Goal: Information Seeking & Learning: Learn about a topic

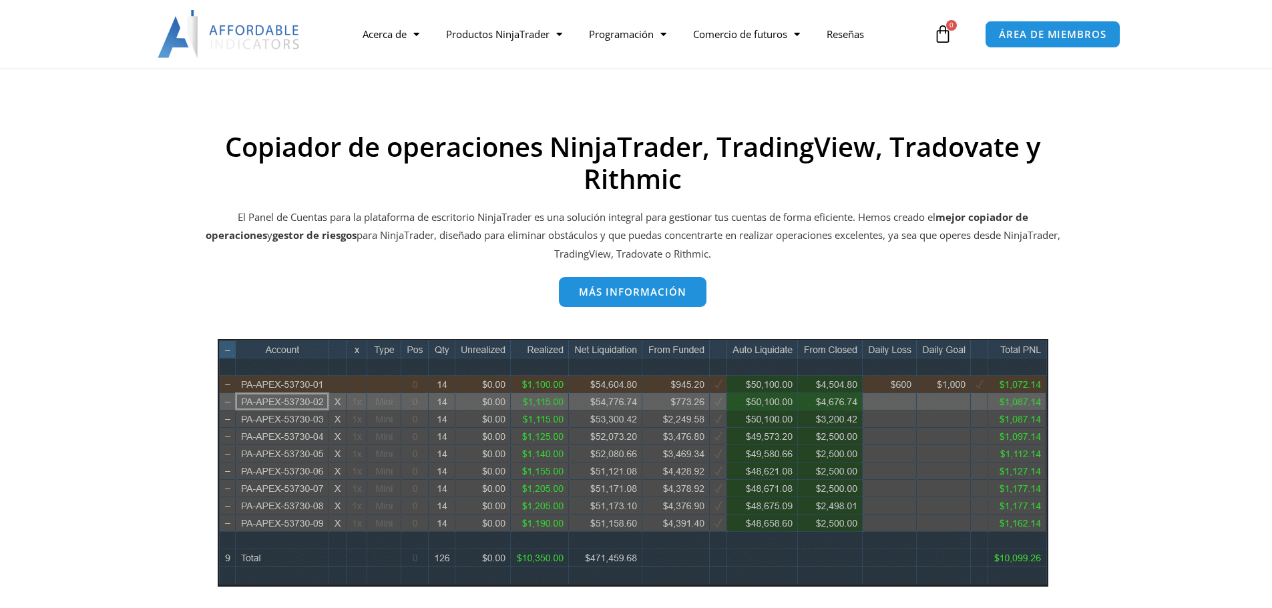
click at [645, 292] on font "Más información" at bounding box center [632, 291] width 107 height 13
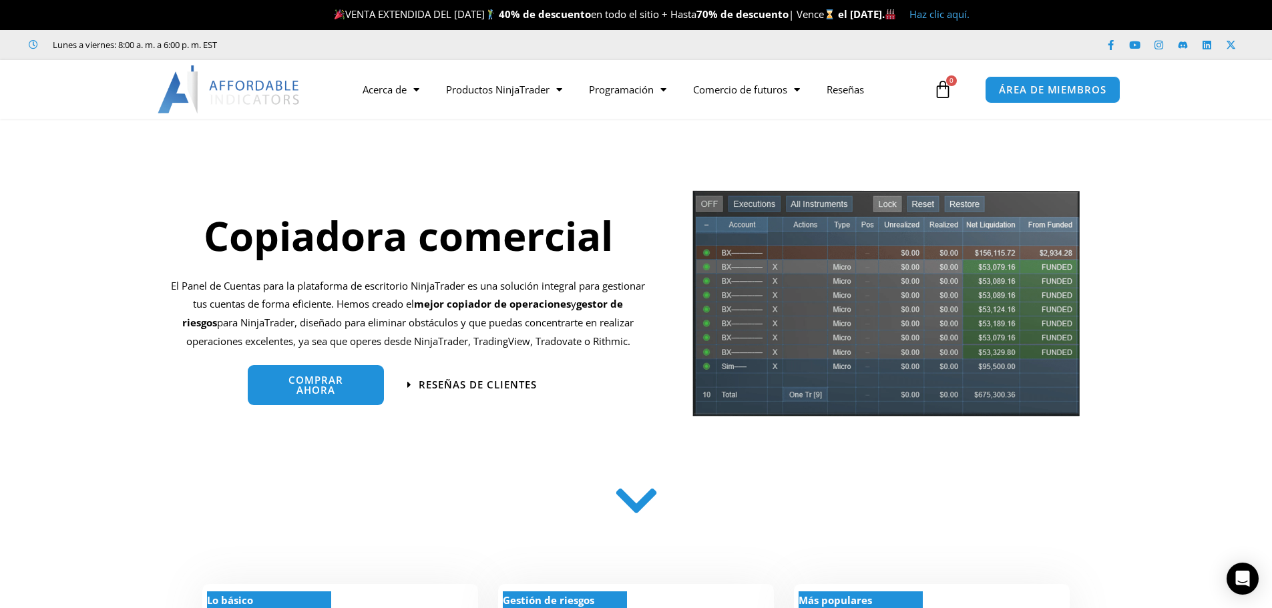
click at [969, 17] on font "Haz clic aquí." at bounding box center [939, 13] width 60 height 13
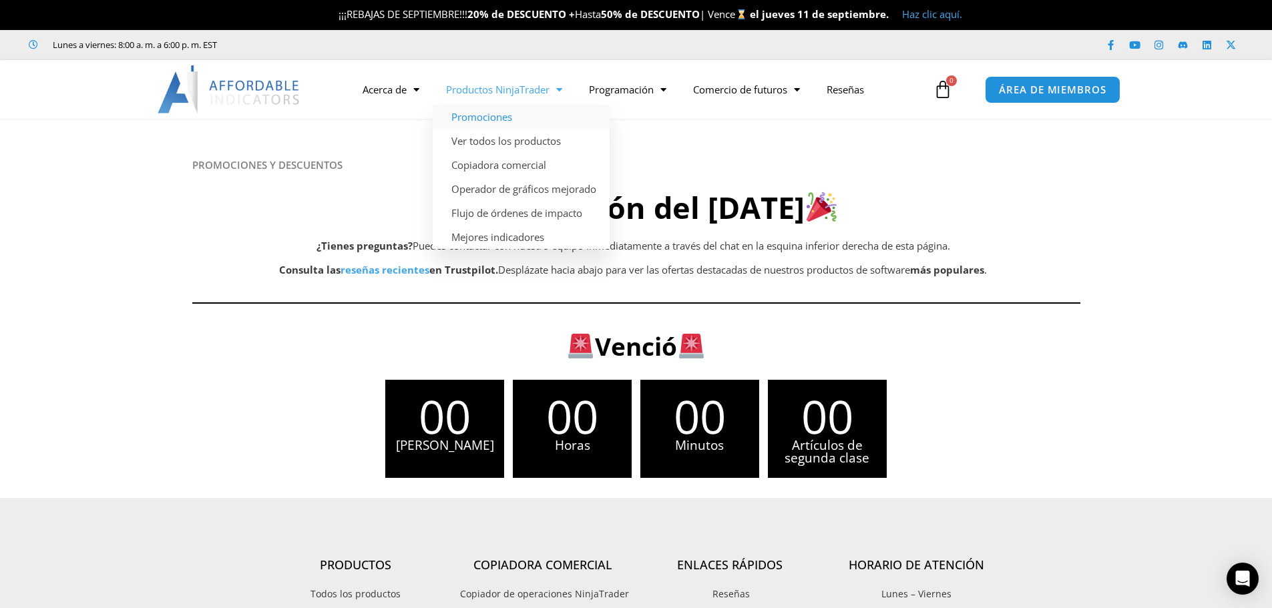
click at [507, 118] on font "Promociones" at bounding box center [481, 116] width 61 height 13
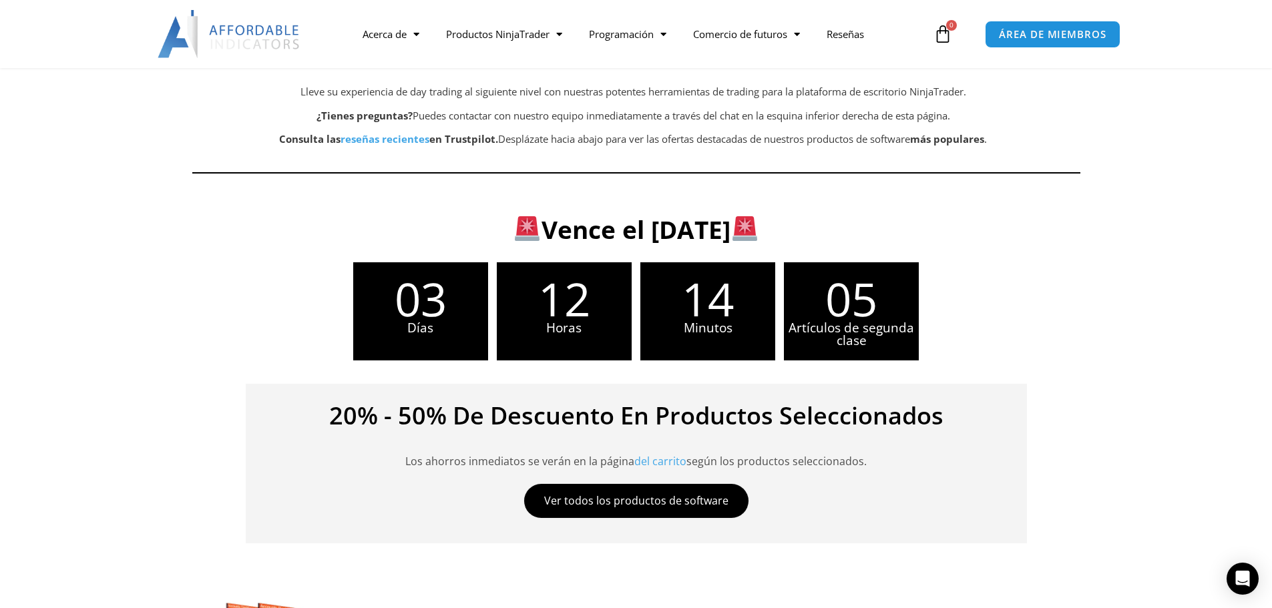
scroll to position [401, 0]
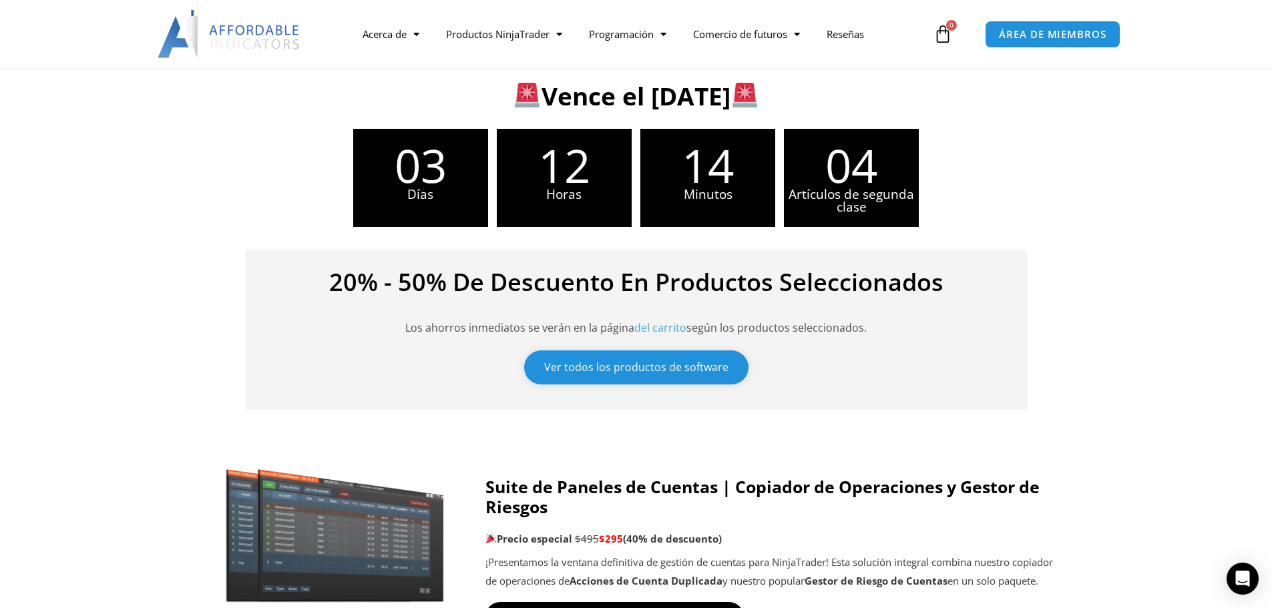
click at [648, 365] on font "Ver todos los productos de software" at bounding box center [636, 367] width 184 height 15
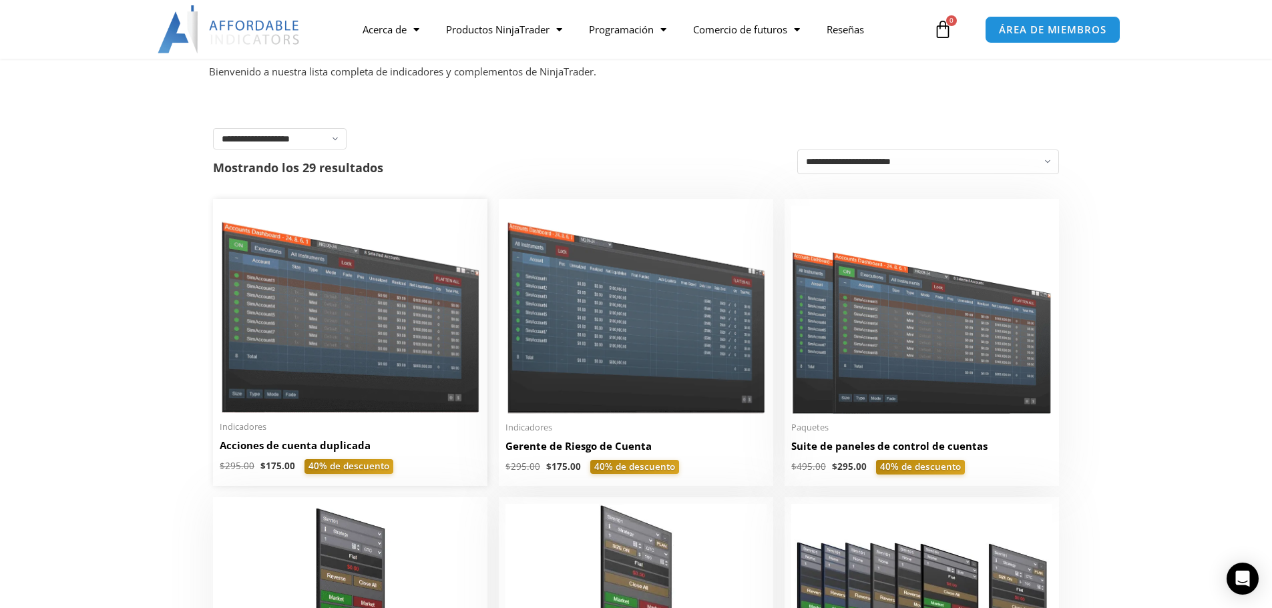
scroll to position [134, 0]
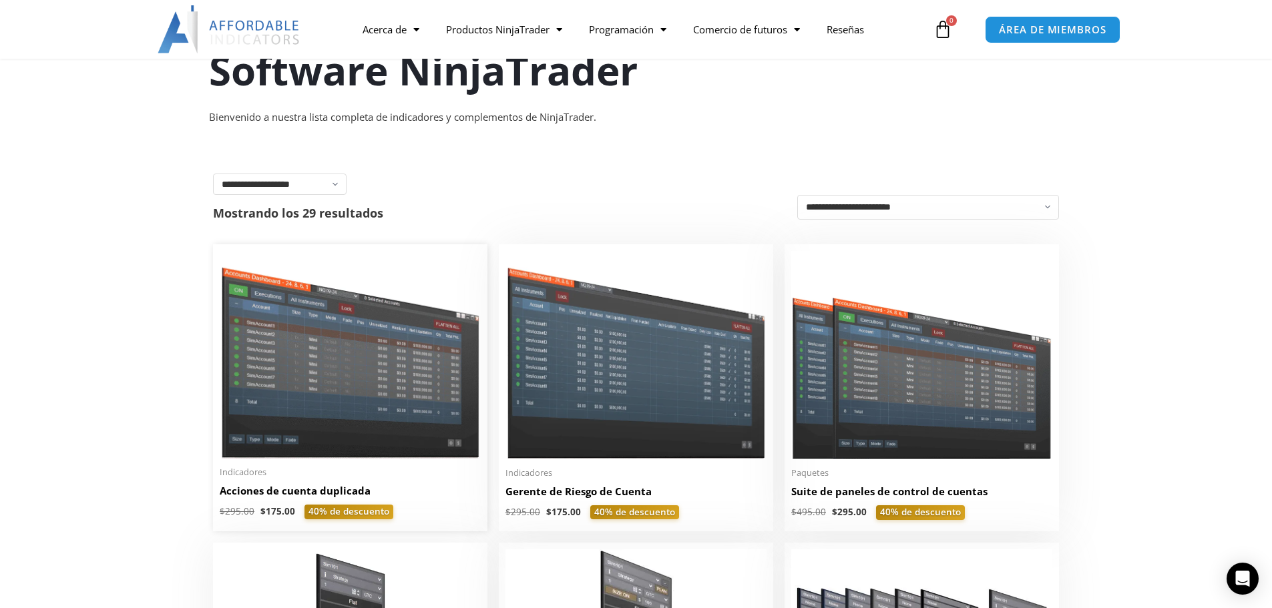
click at [363, 387] on img at bounding box center [350, 355] width 261 height 208
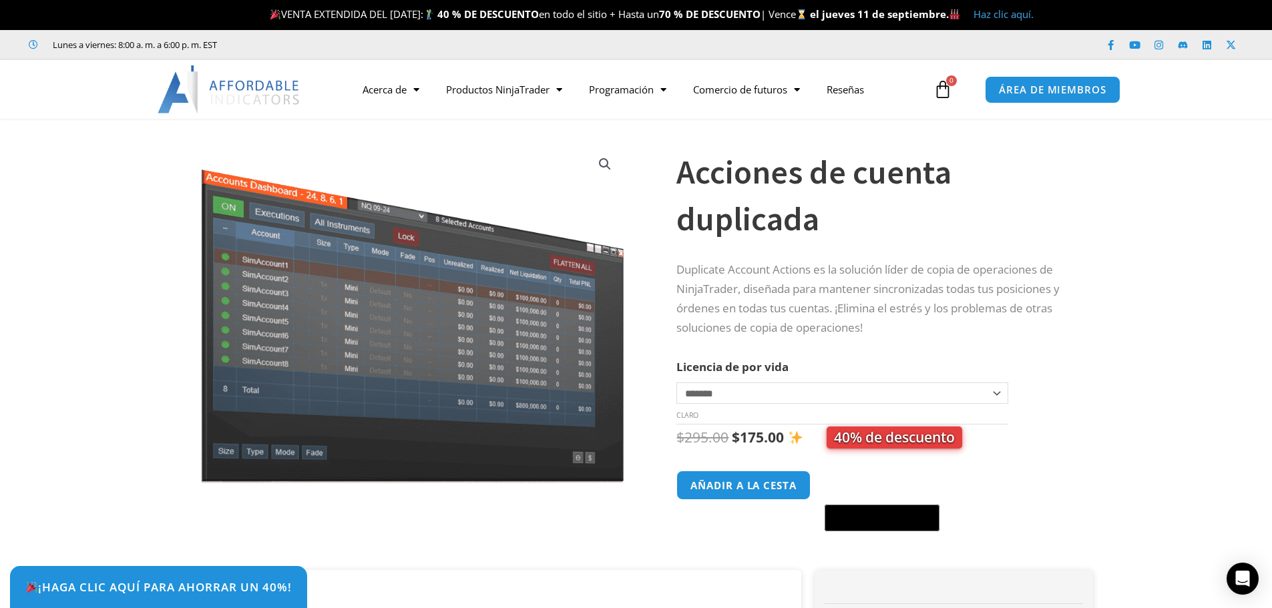
click at [998, 393] on select "**********" at bounding box center [841, 393] width 331 height 21
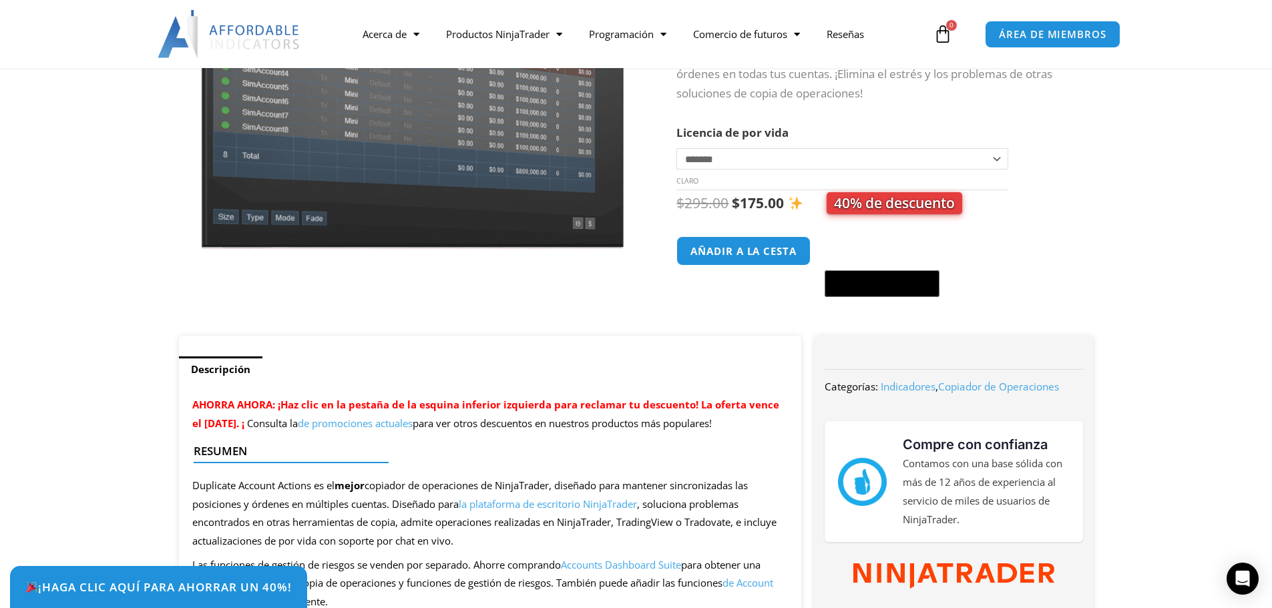
scroll to position [267, 0]
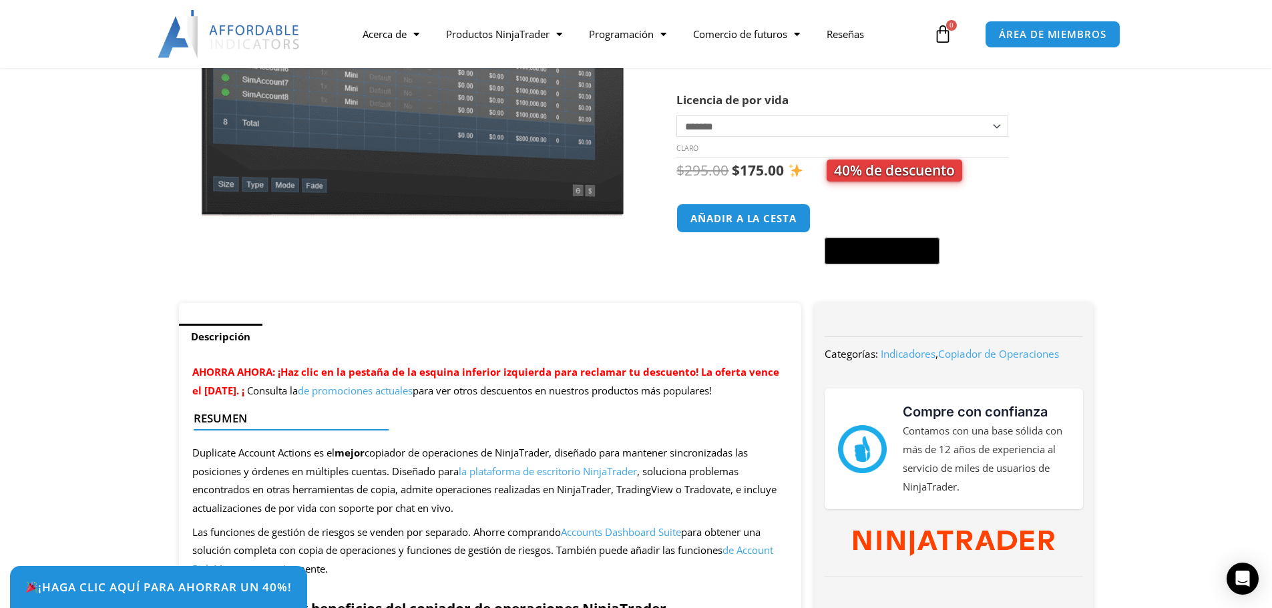
click at [413, 394] on font "de promociones actuales" at bounding box center [355, 390] width 115 height 13
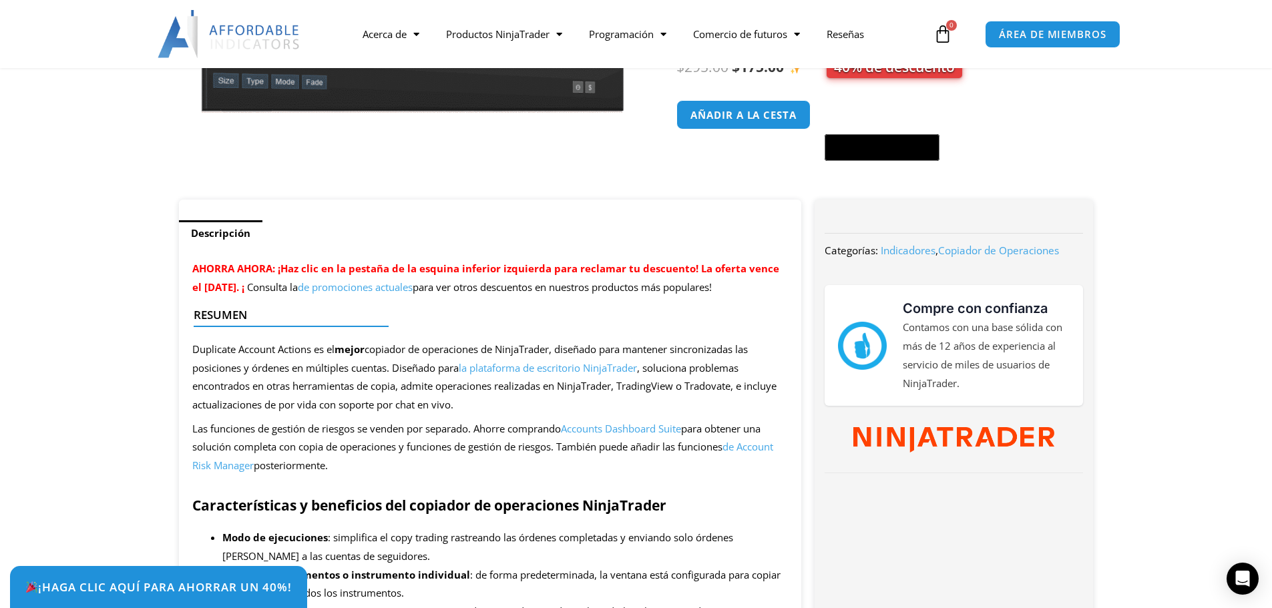
scroll to position [401, 0]
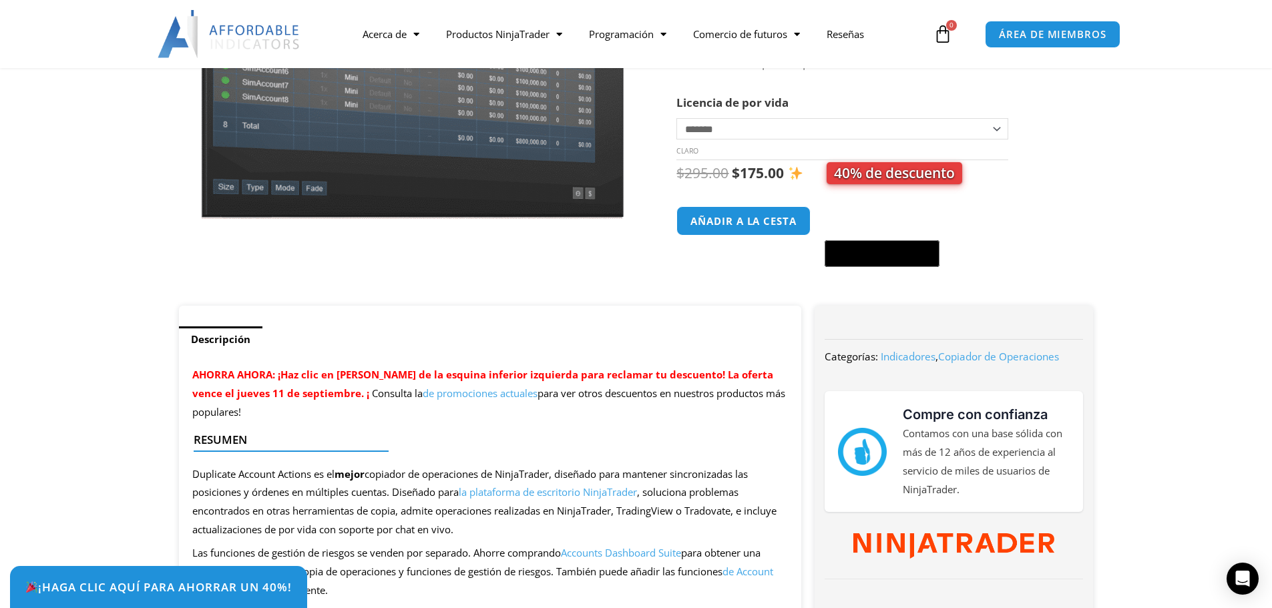
scroll to position [401, 0]
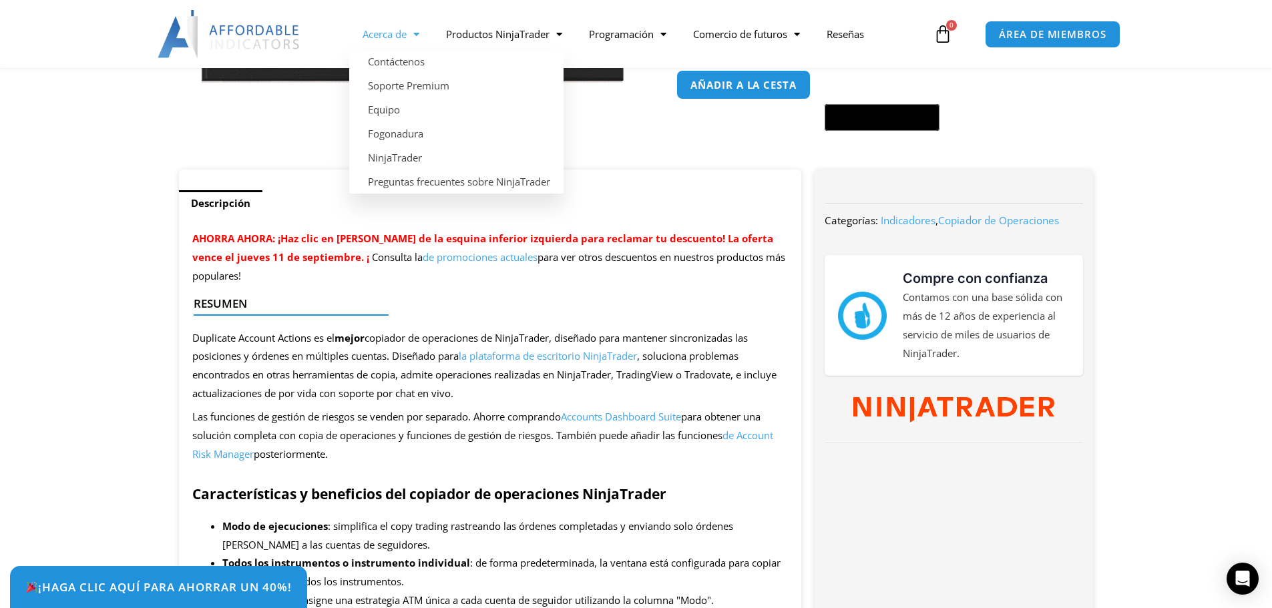
click at [422, 35] on link "Acerca de" at bounding box center [390, 34] width 83 height 31
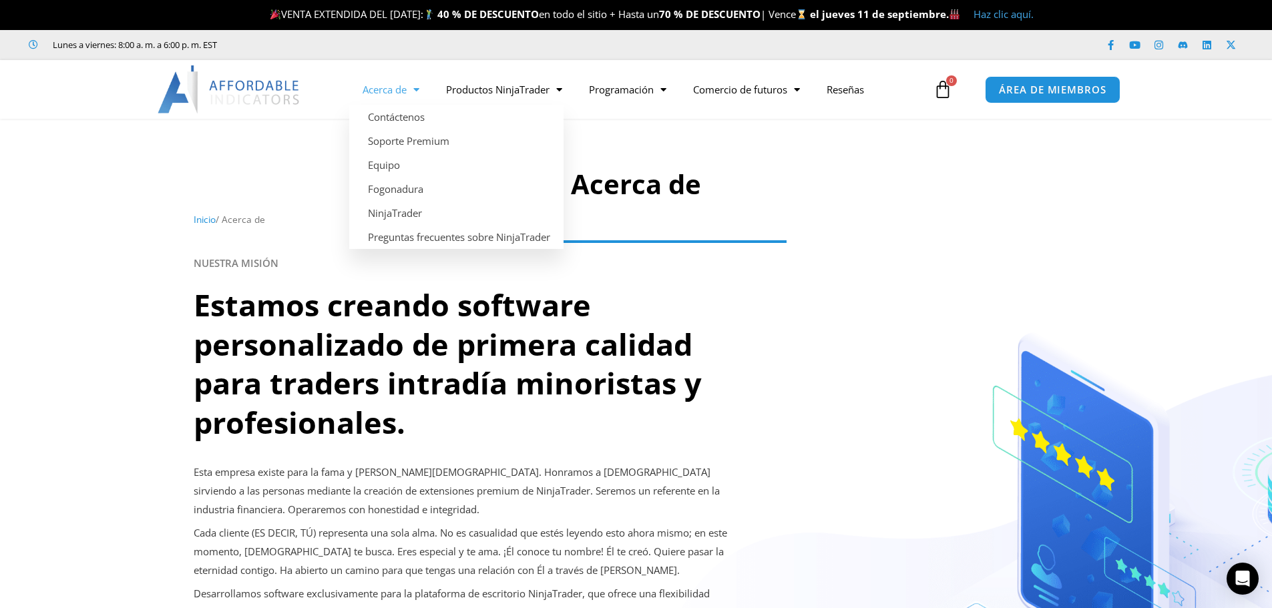
click at [421, 89] on link "Acerca de" at bounding box center [390, 89] width 83 height 31
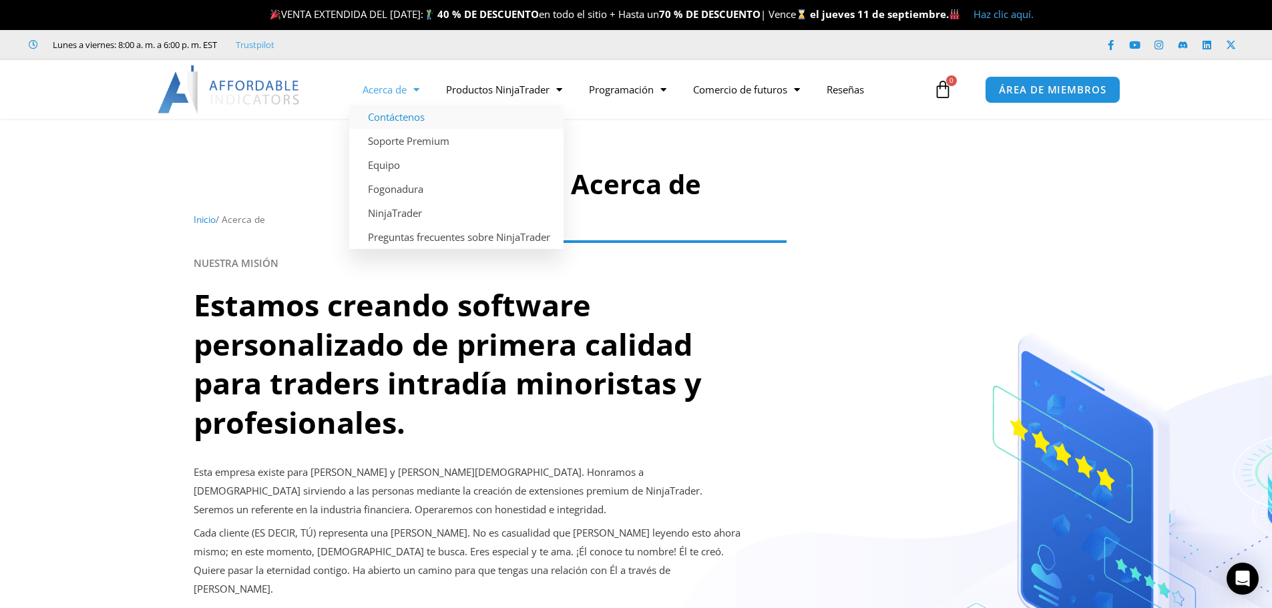
click at [419, 113] on font "Contáctenos" at bounding box center [396, 116] width 57 height 13
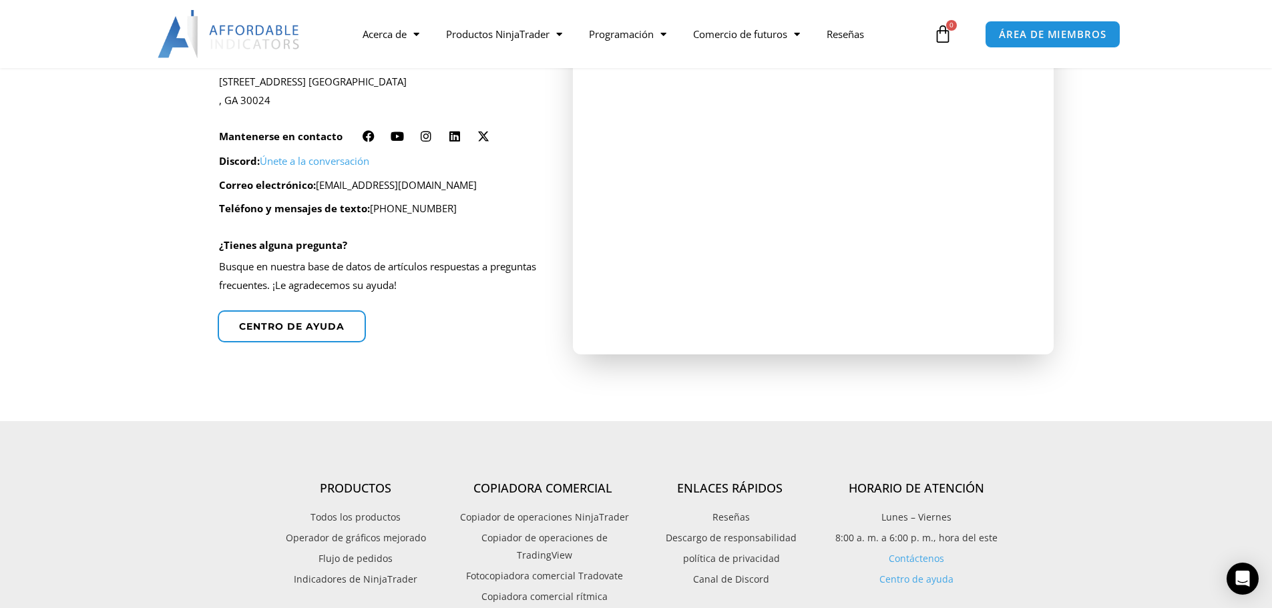
scroll to position [401, 0]
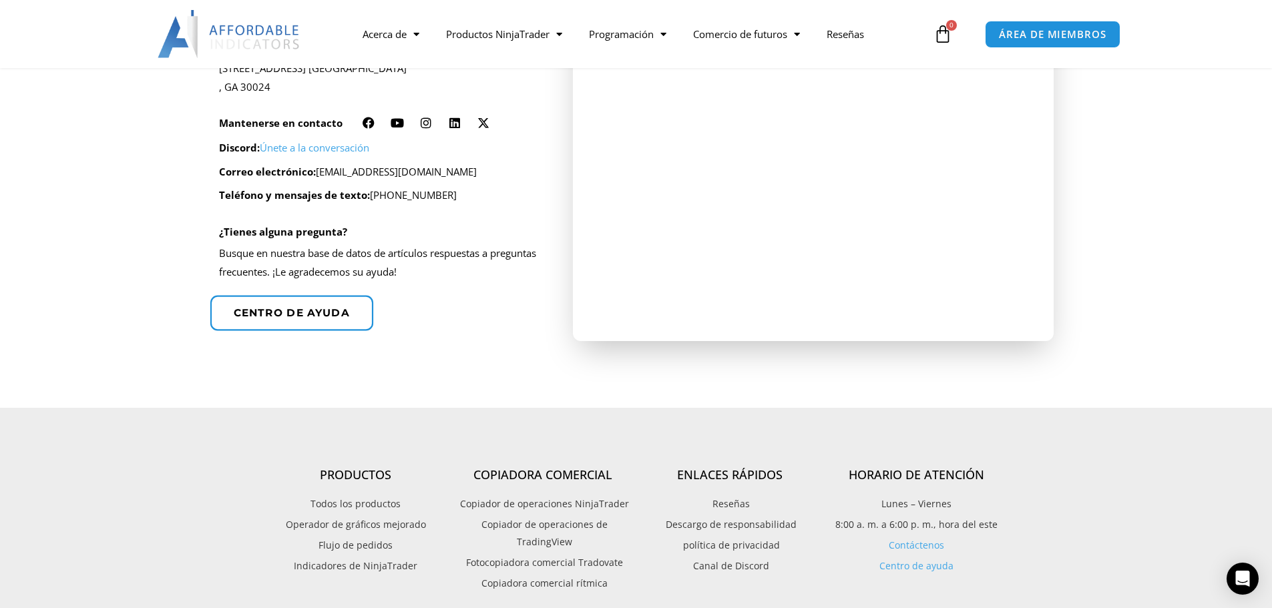
click at [328, 310] on font "Centro de ayuda" at bounding box center [292, 312] width 116 height 13
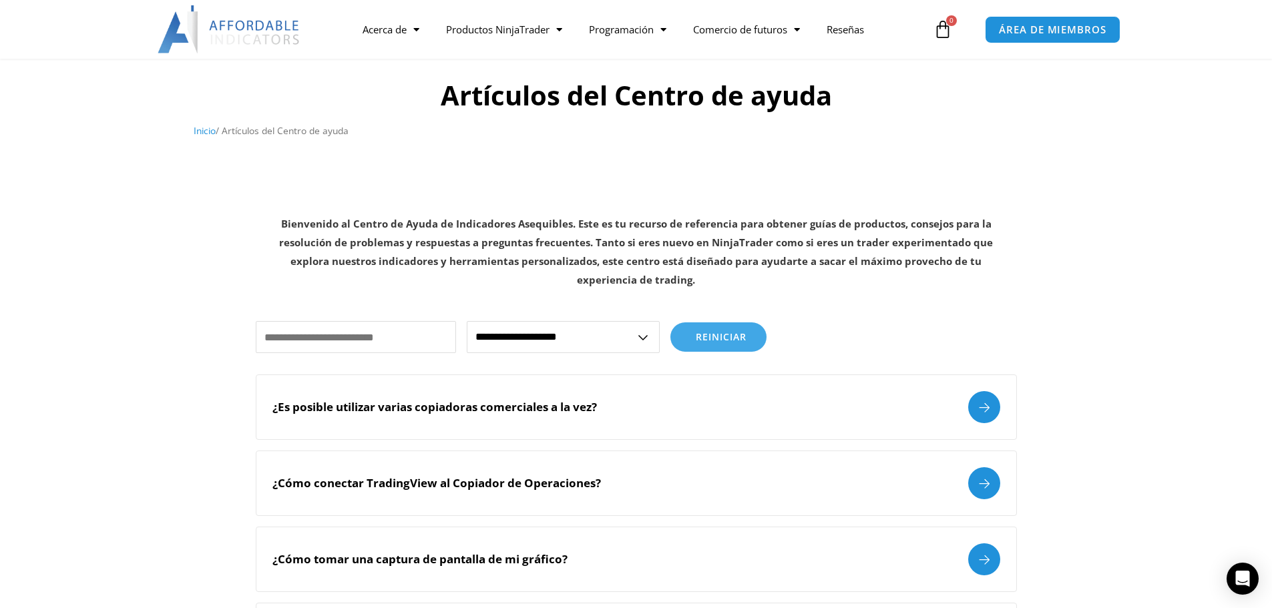
scroll to position [134, 0]
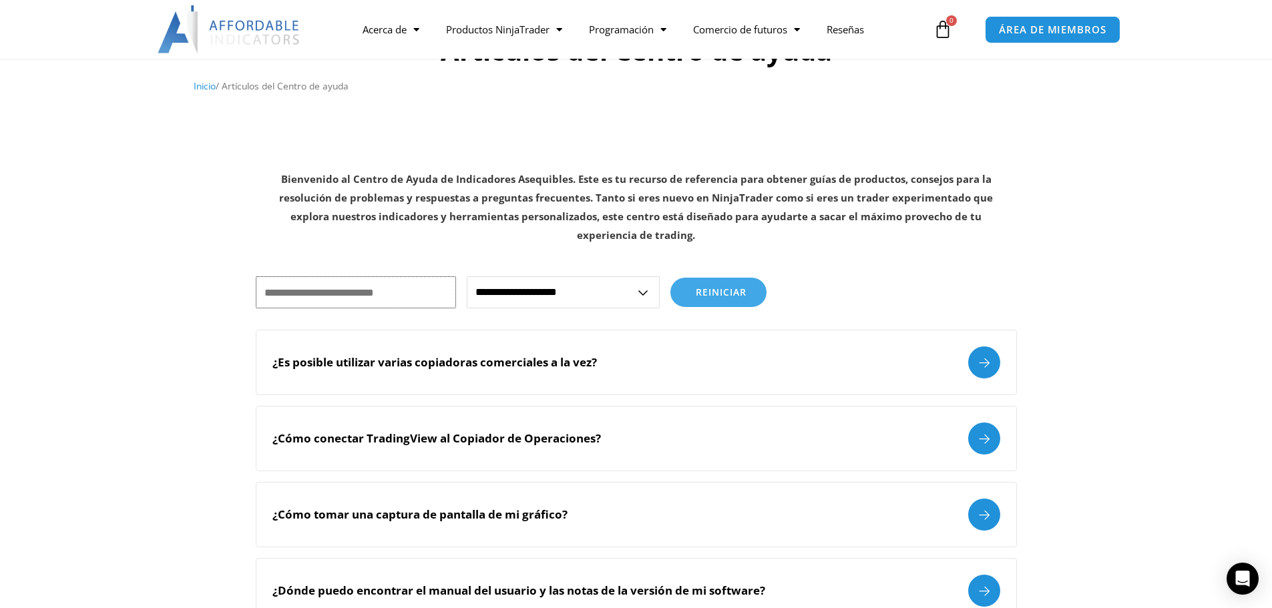
click at [411, 292] on input "text" at bounding box center [356, 292] width 200 height 32
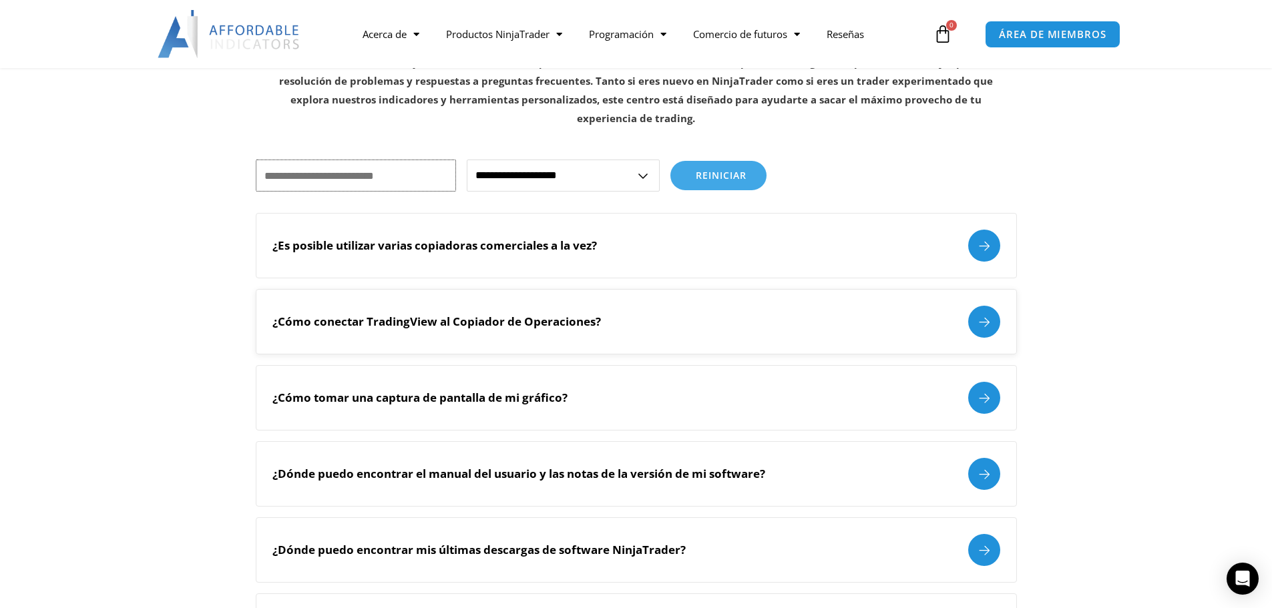
scroll to position [267, 0]
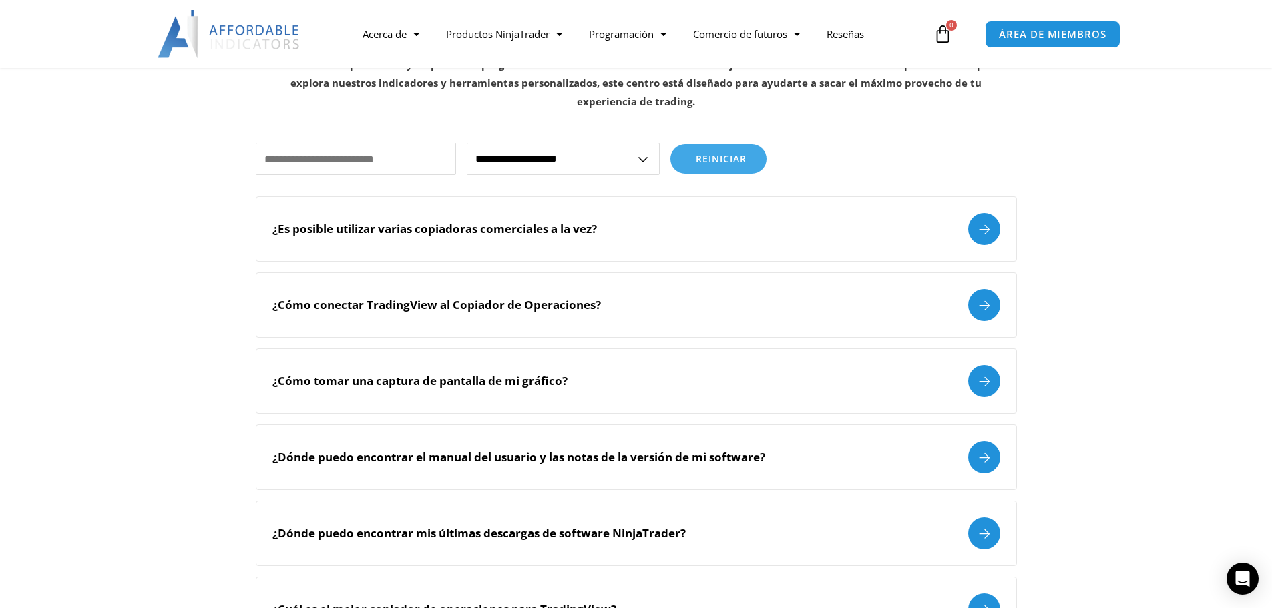
click at [644, 163] on select "**********" at bounding box center [563, 159] width 193 height 32
click at [851, 170] on div "**********" at bounding box center [636, 159] width 761 height 32
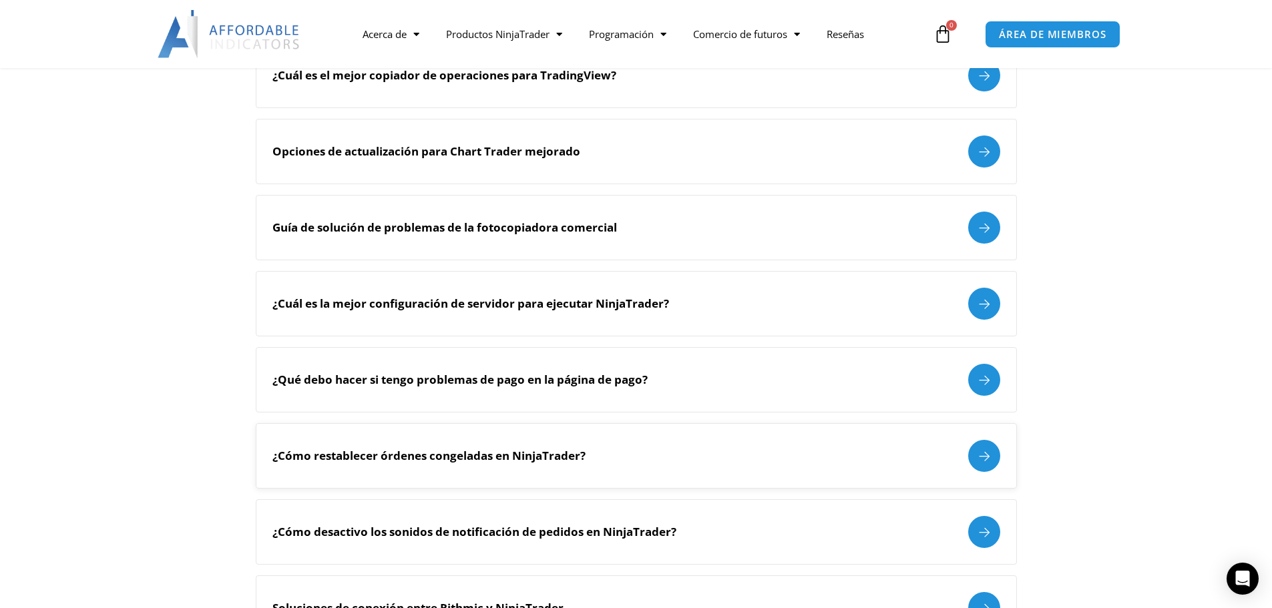
scroll to position [935, 0]
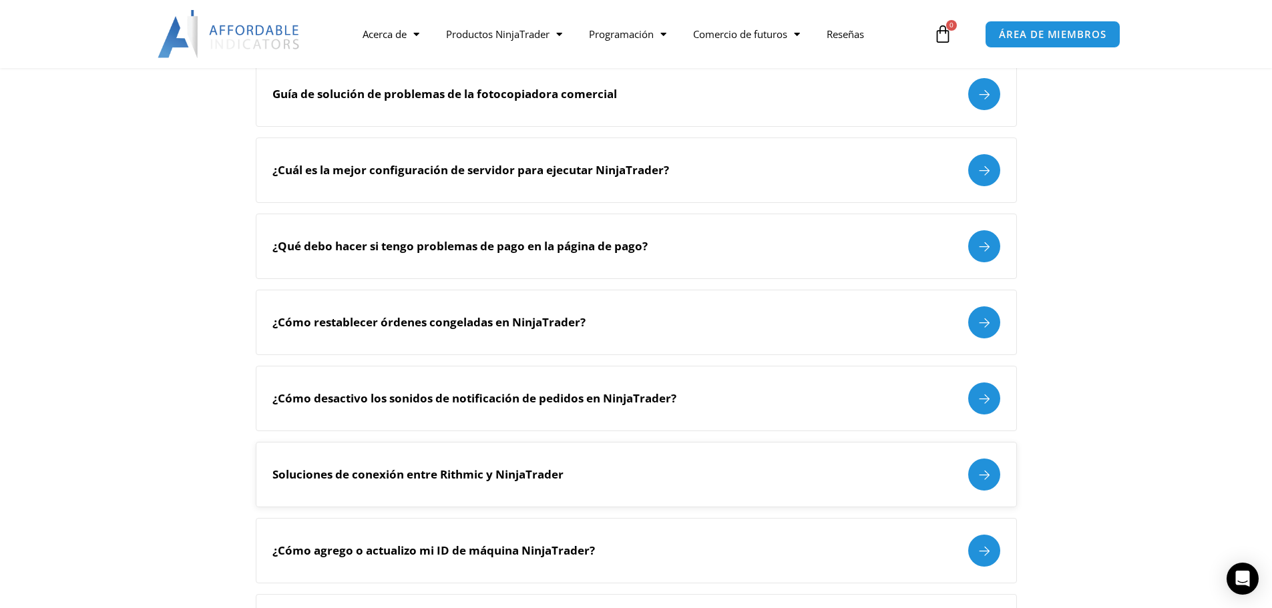
click at [972, 476] on div at bounding box center [984, 475] width 32 height 32
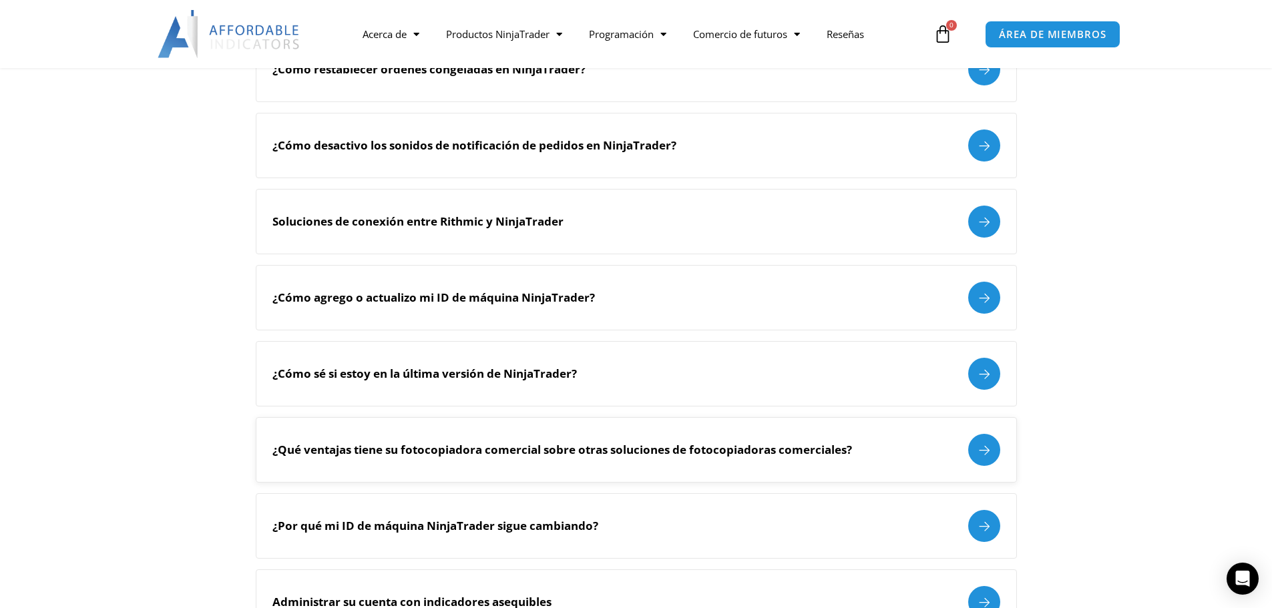
scroll to position [1202, 0]
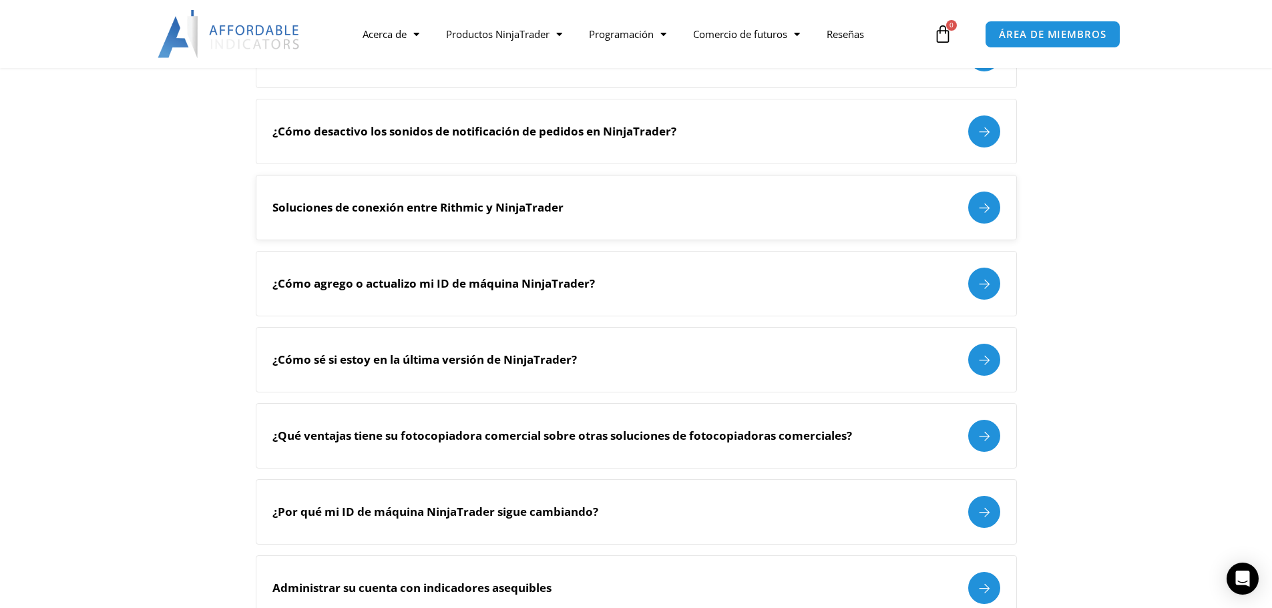
click at [989, 206] on div at bounding box center [984, 208] width 32 height 32
click at [597, 212] on div "Soluciones de conexión entre Rithmic y NinjaTrader" at bounding box center [636, 208] width 728 height 32
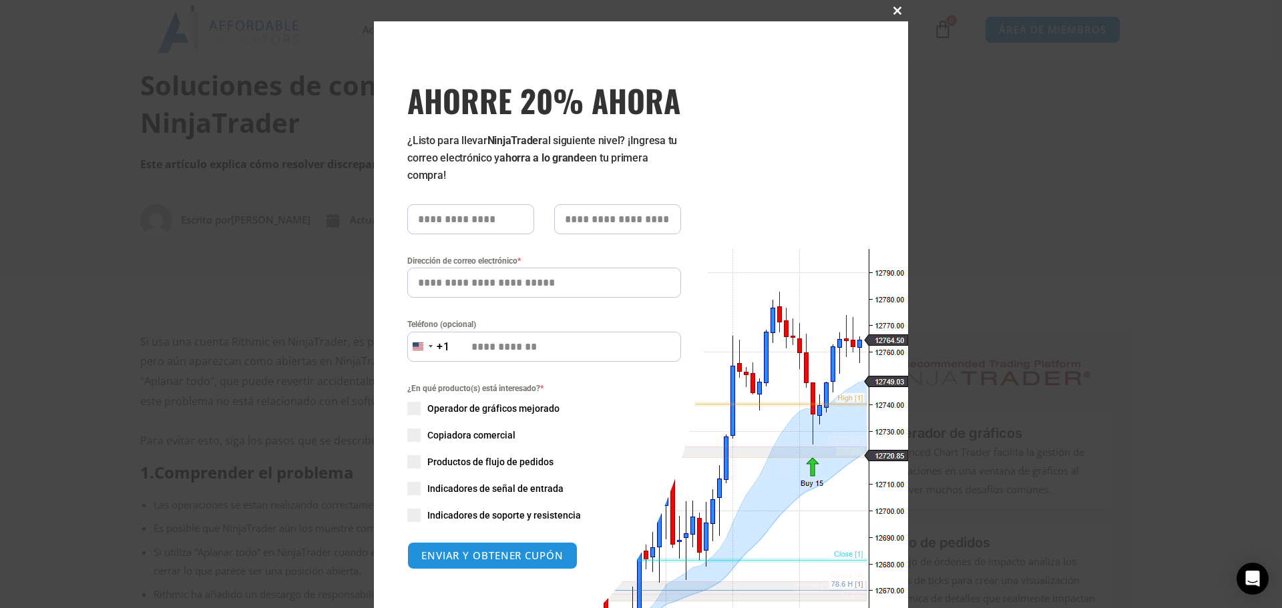
click at [891, 11] on span at bounding box center [897, 11] width 21 height 8
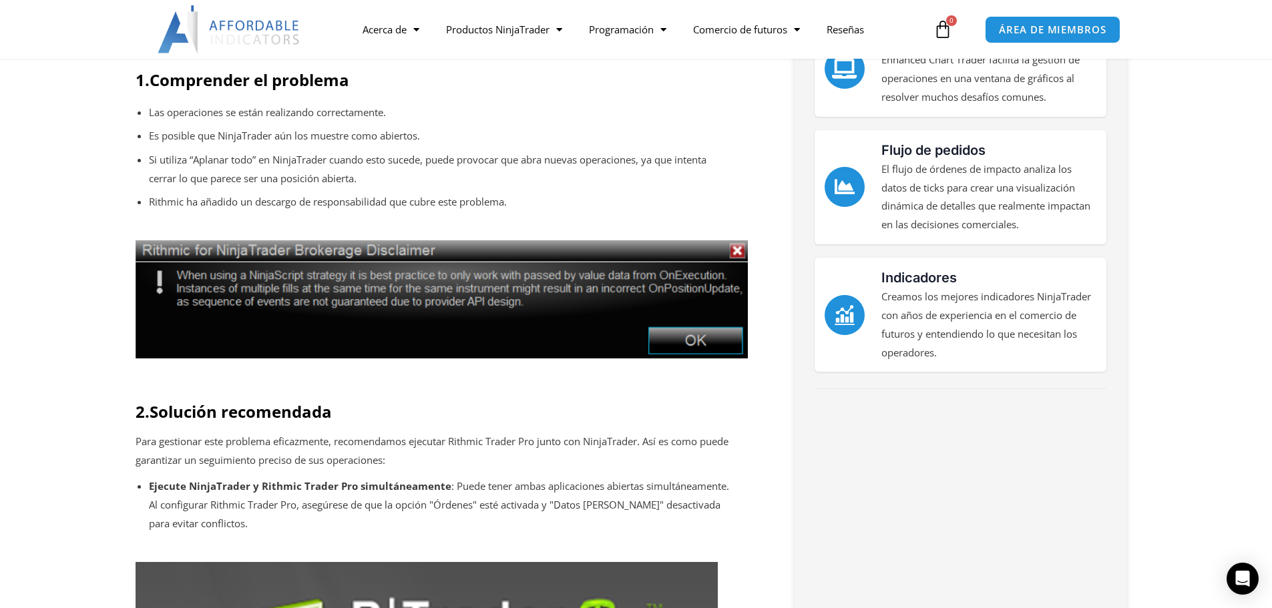
scroll to position [134, 0]
